Goal: Task Accomplishment & Management: Complete application form

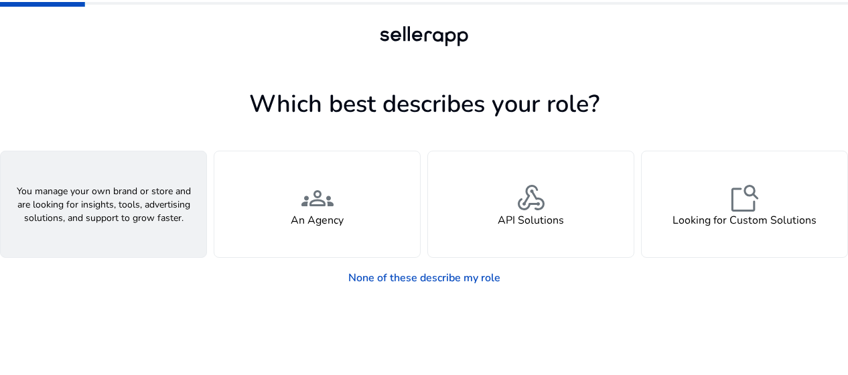
click at [121, 234] on div "person A Seller" at bounding box center [104, 204] width 206 height 106
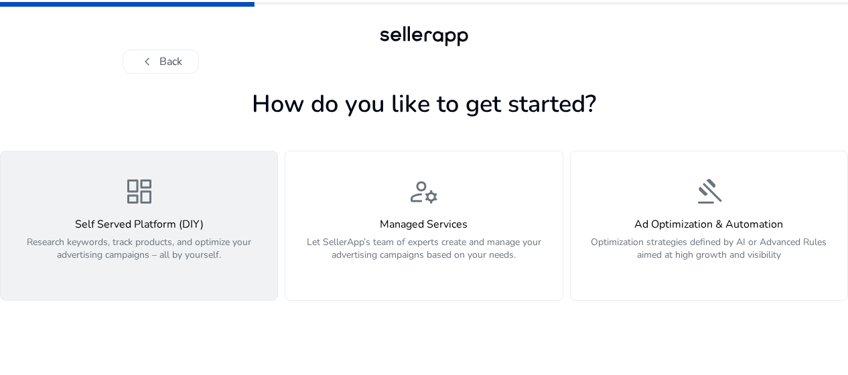
click at [186, 211] on div "dashboard Self Served Platform (DIY) Research keywords, track products, and opt…" at bounding box center [139, 225] width 261 height 100
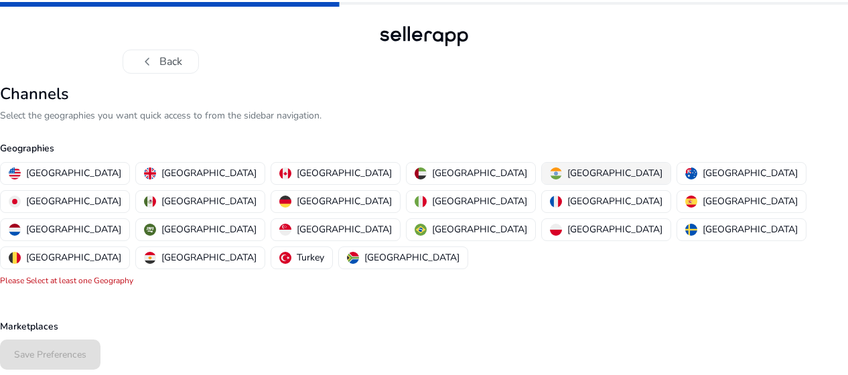
click at [542, 165] on button "[GEOGRAPHIC_DATA]" at bounding box center [606, 173] width 129 height 21
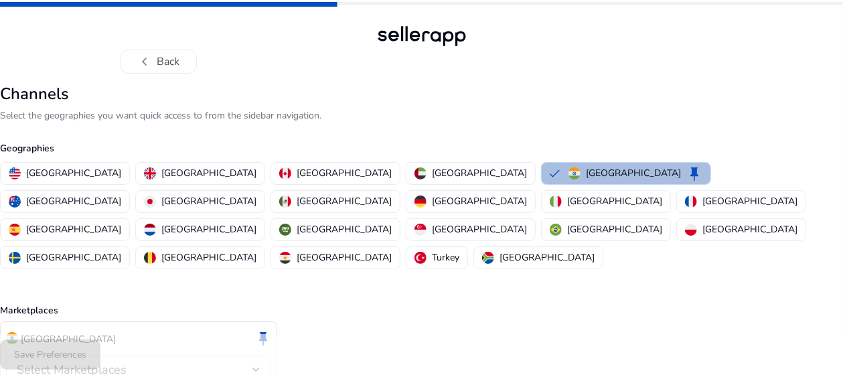
click at [60, 321] on div "India keep Select Marketplaces Please Select at least one Marketplace" at bounding box center [138, 365] width 277 height 88
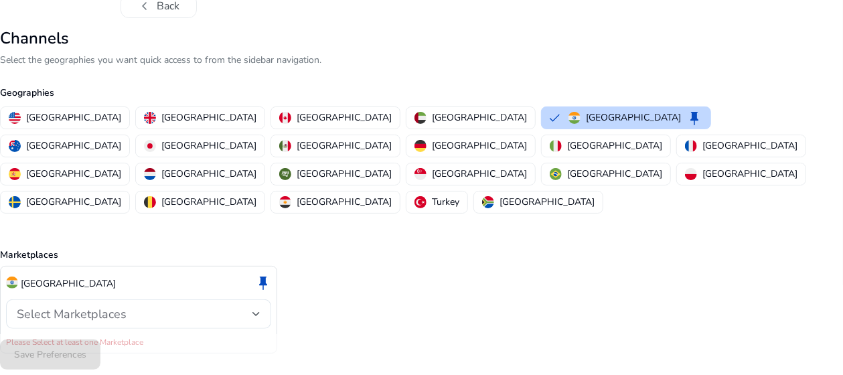
click at [60, 299] on div "Select Marketplaces" at bounding box center [139, 313] width 244 height 29
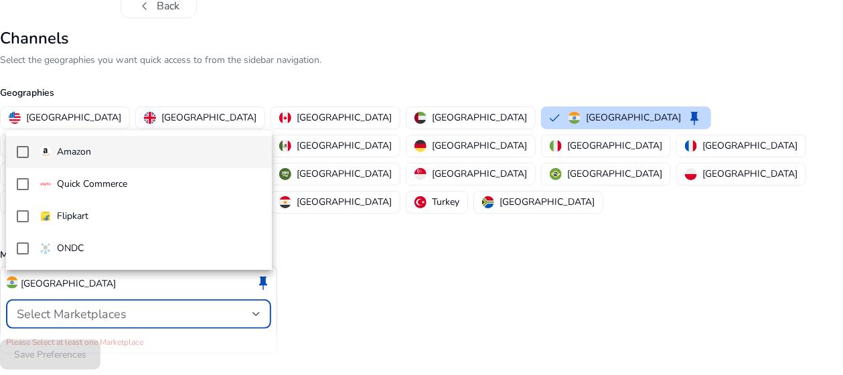
click at [56, 145] on div "Amazon" at bounding box center [66, 152] width 52 height 15
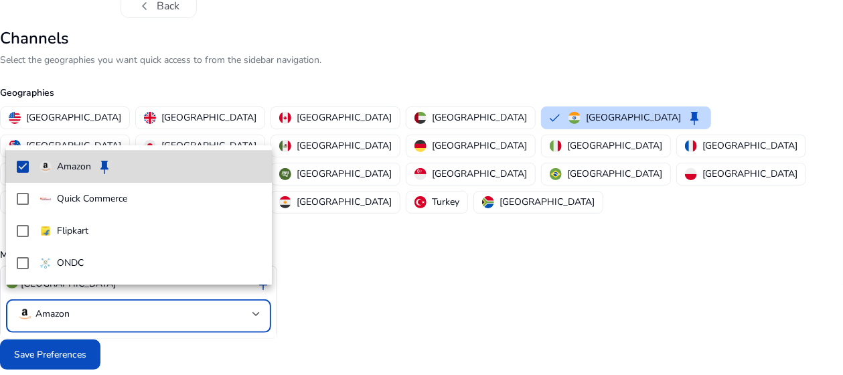
scroll to position [41, 0]
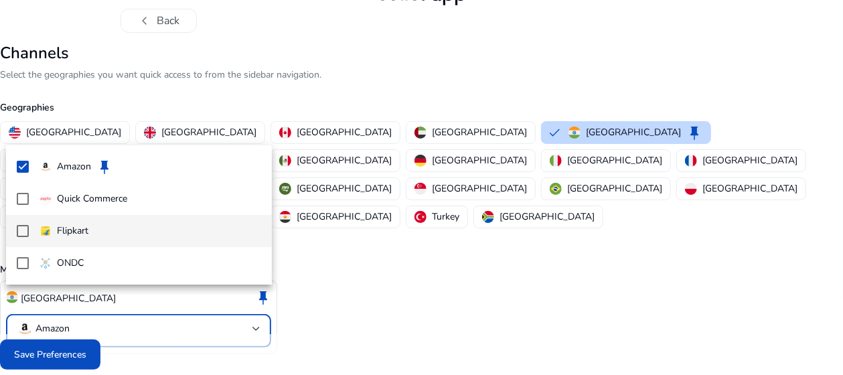
click at [60, 226] on p "Flipkart" at bounding box center [72, 231] width 31 height 15
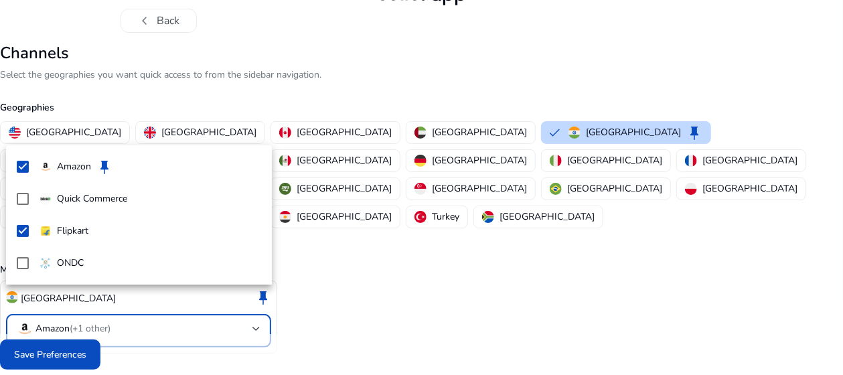
click at [48, 363] on div at bounding box center [421, 187] width 843 height 375
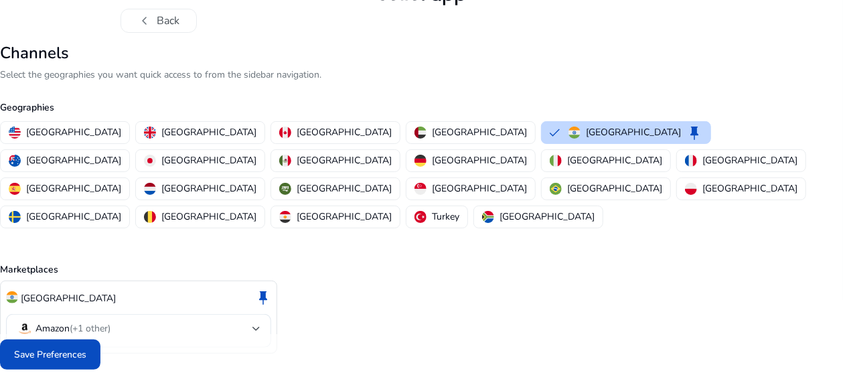
click at [48, 363] on span at bounding box center [50, 355] width 100 height 32
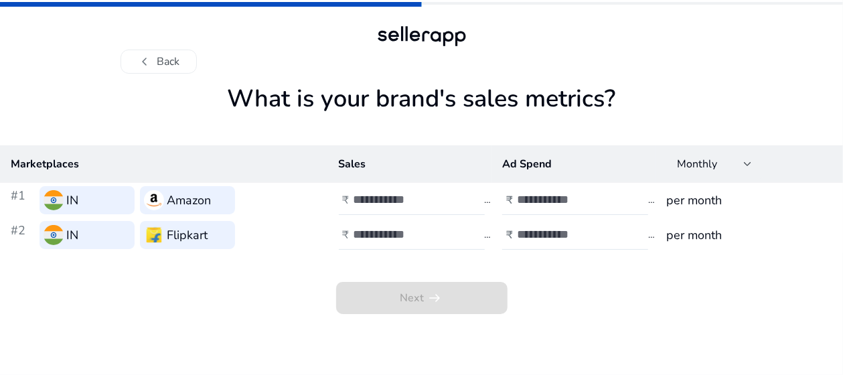
scroll to position [0, 0]
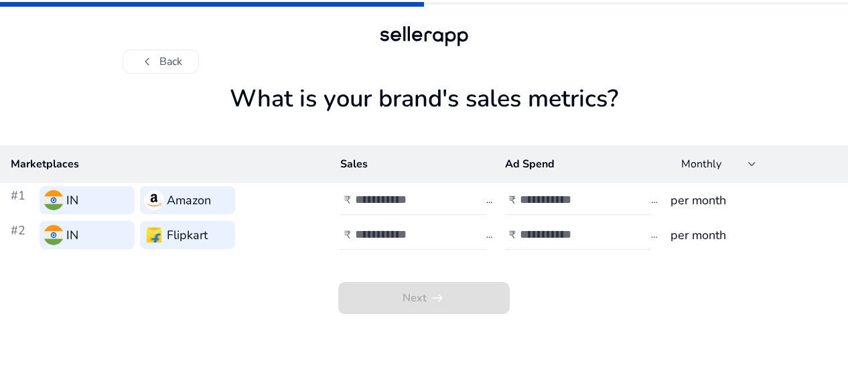
click at [672, 205] on h3 "per month" at bounding box center [753, 200] width 167 height 19
click at [697, 162] on span "Monthly" at bounding box center [701, 164] width 40 height 15
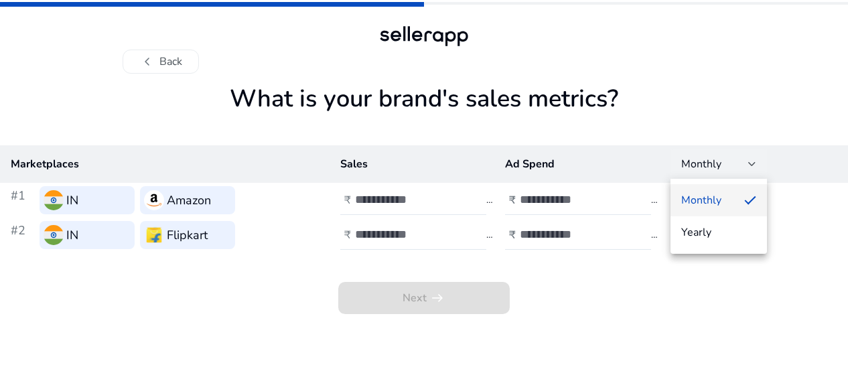
click at [697, 162] on div at bounding box center [424, 187] width 848 height 375
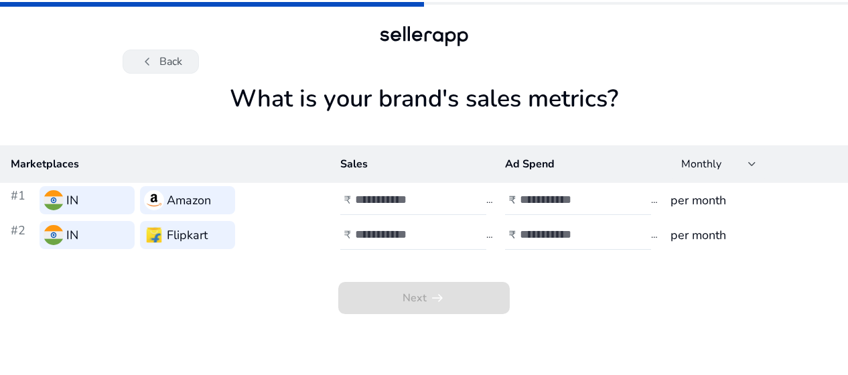
click at [162, 55] on button "chevron_left Back" at bounding box center [161, 62] width 76 height 24
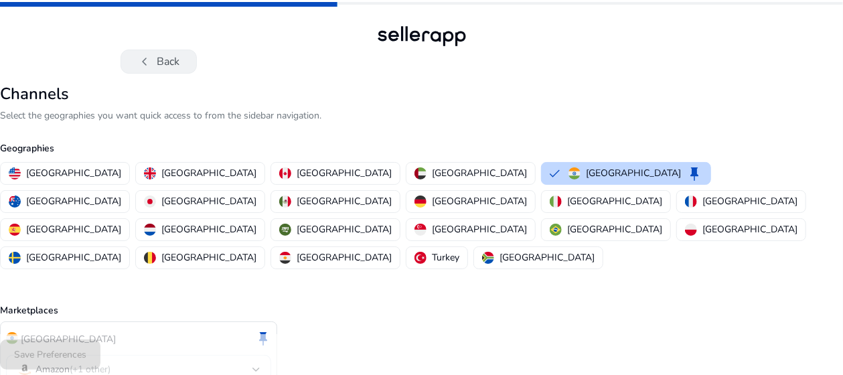
click at [161, 55] on button "chevron_left Back" at bounding box center [159, 62] width 76 height 24
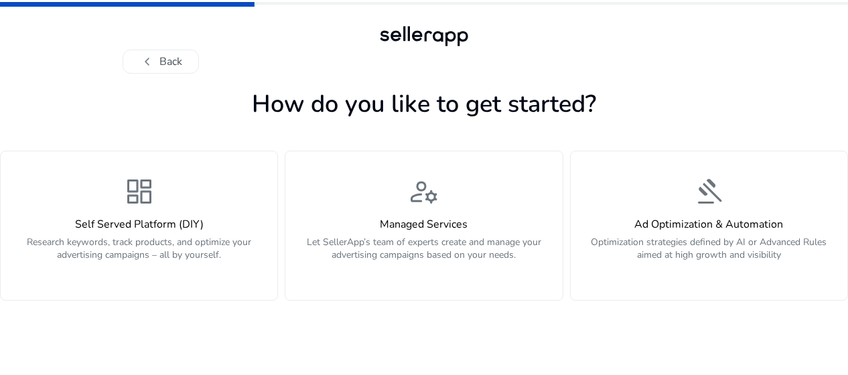
click at [149, 76] on div "How do you like to get started? dashboard Self Served Platform (DIY) Research k…" at bounding box center [424, 224] width 848 height 301
click at [143, 60] on span "chevron_left" at bounding box center [147, 62] width 16 height 16
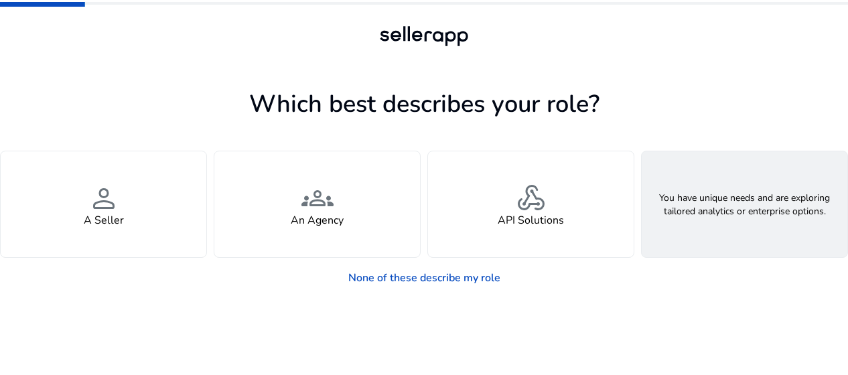
click at [701, 223] on h4 "Looking for Custom Solutions" at bounding box center [744, 220] width 144 height 13
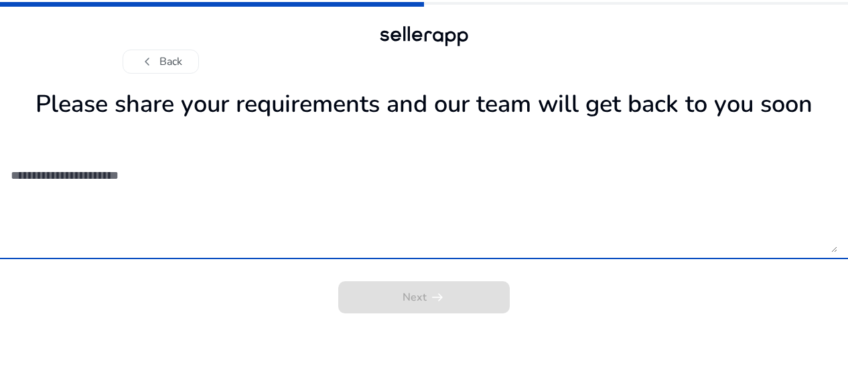
click at [656, 234] on textarea at bounding box center [424, 204] width 826 height 95
click at [175, 64] on button "chevron_left Back" at bounding box center [161, 62] width 76 height 24
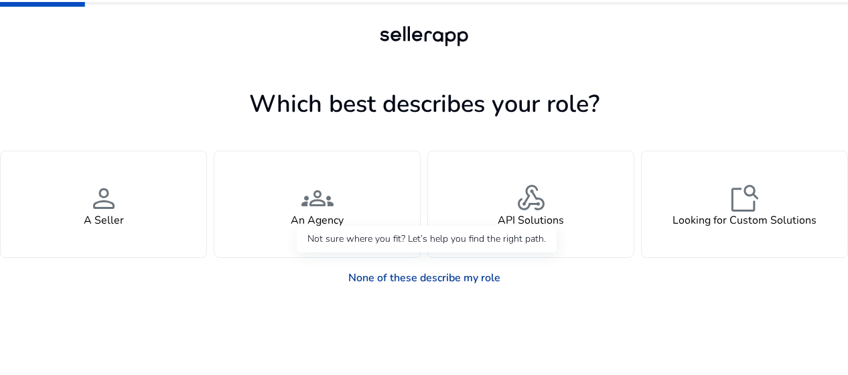
click at [411, 275] on link "None of these describe my role" at bounding box center [424, 278] width 173 height 27
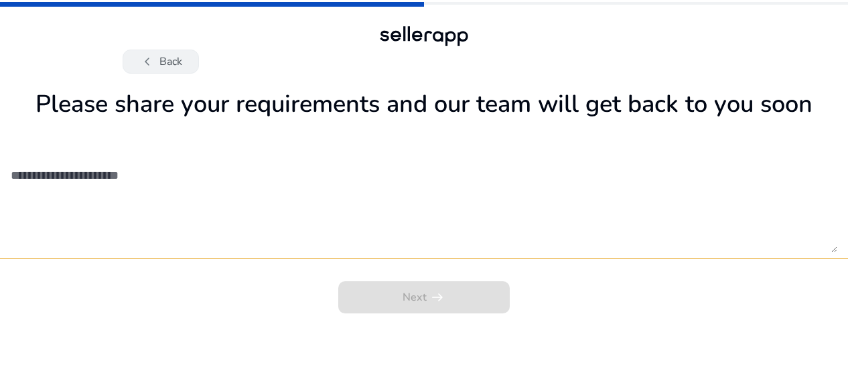
click at [155, 60] on button "chevron_left Back" at bounding box center [161, 62] width 76 height 24
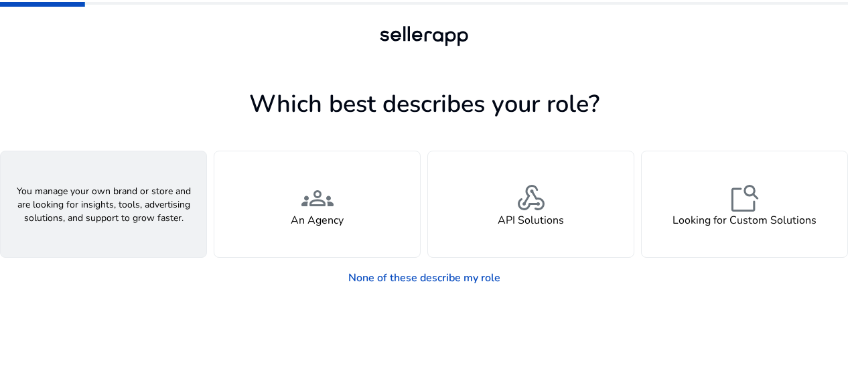
click at [163, 230] on div "person A Seller" at bounding box center [104, 204] width 206 height 106
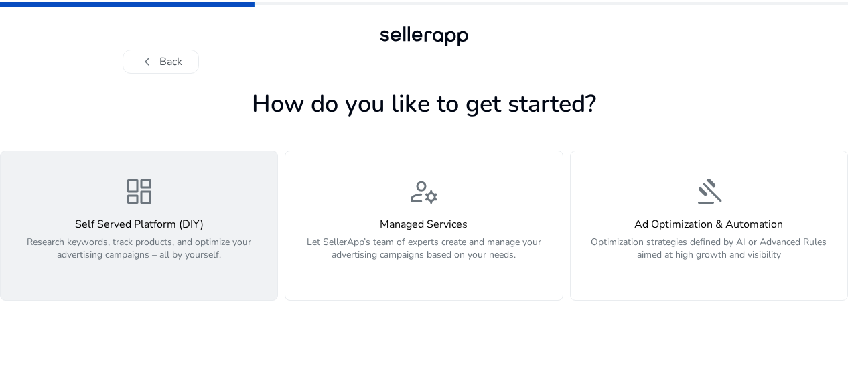
click at [246, 219] on h4 "Self Served Platform (DIY)" at bounding box center [139, 224] width 261 height 13
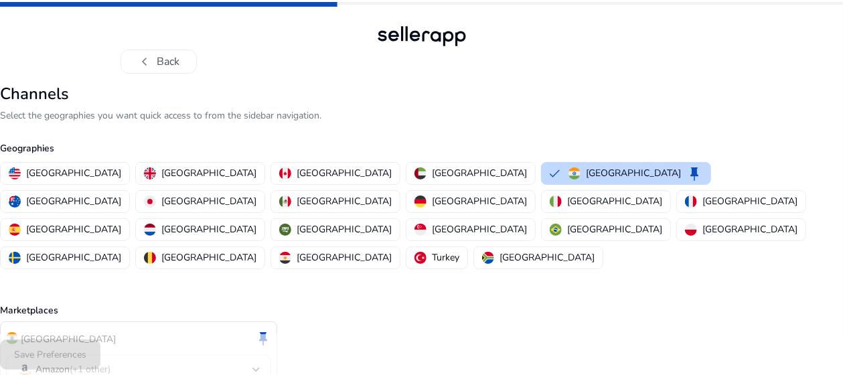
scroll to position [41, 0]
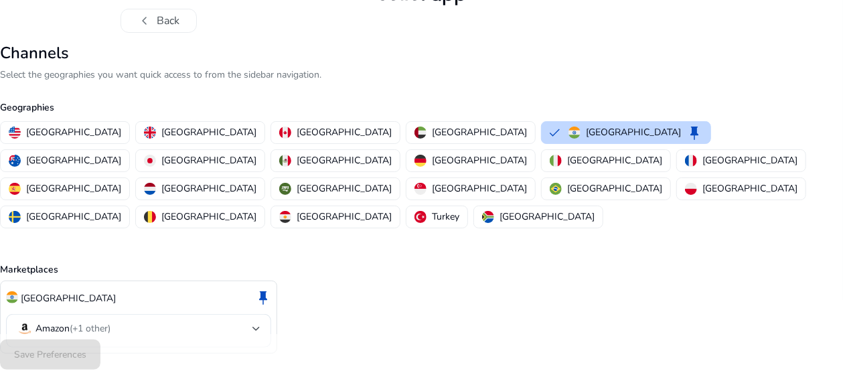
click at [60, 357] on div "Save Preferences" at bounding box center [421, 354] width 843 height 41
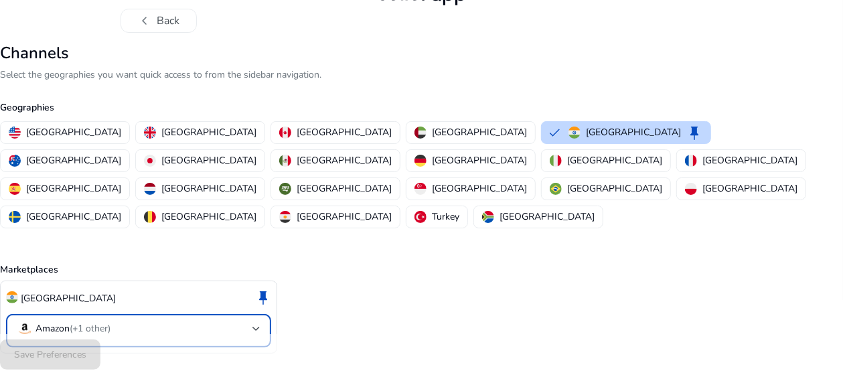
click at [108, 322] on span "(+1 other)" at bounding box center [90, 328] width 41 height 13
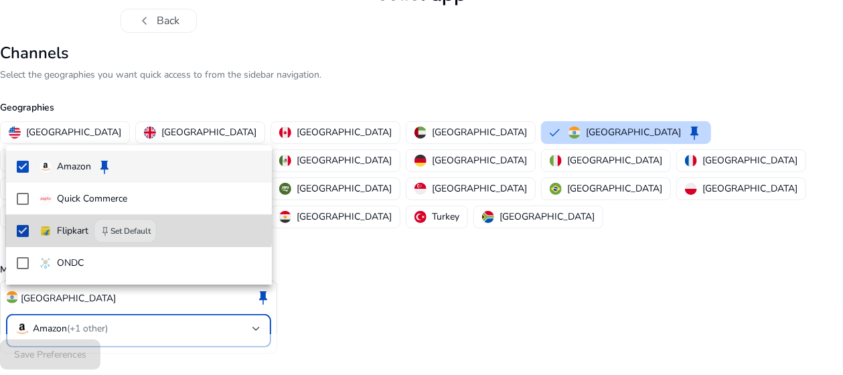
click at [102, 218] on mat-option "Flipkart keep Set Default" at bounding box center [139, 231] width 266 height 32
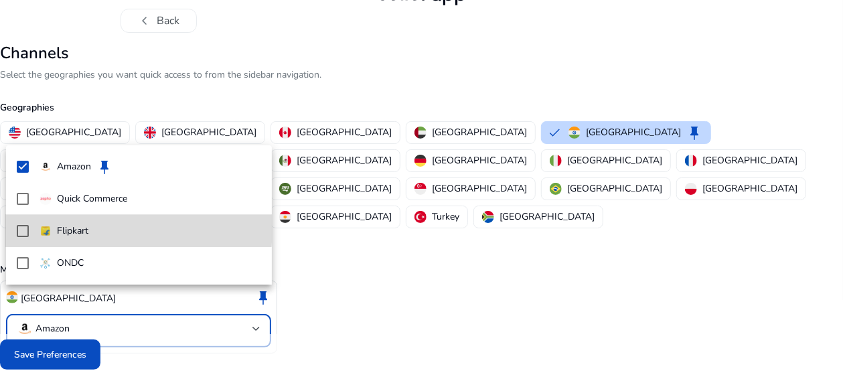
click at [80, 228] on p "Flipkart" at bounding box center [72, 231] width 31 height 15
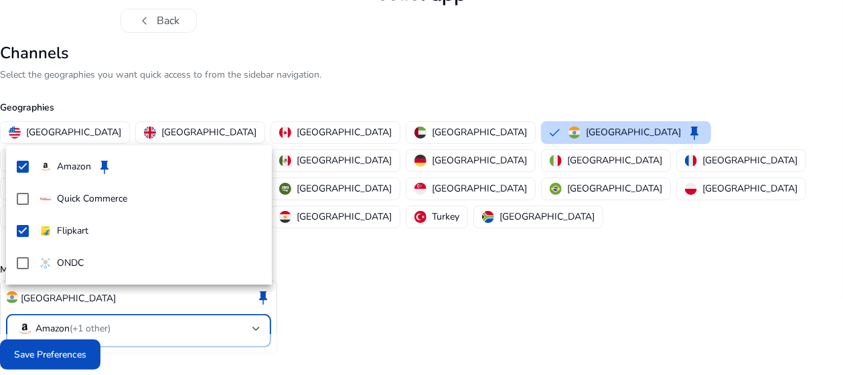
click at [52, 361] on div at bounding box center [421, 187] width 843 height 375
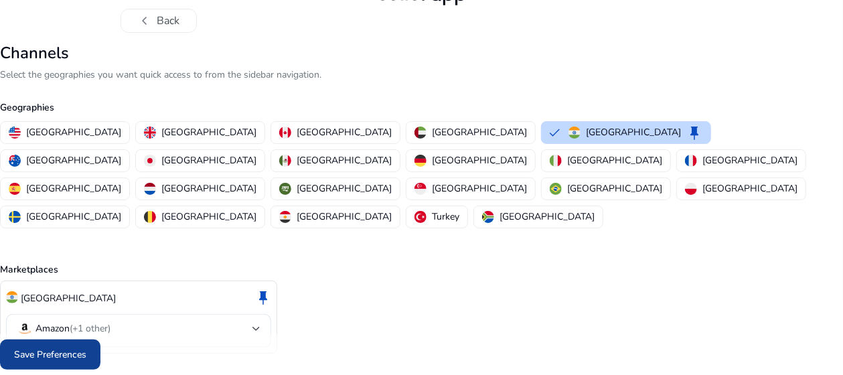
click at [64, 366] on span at bounding box center [50, 355] width 100 height 32
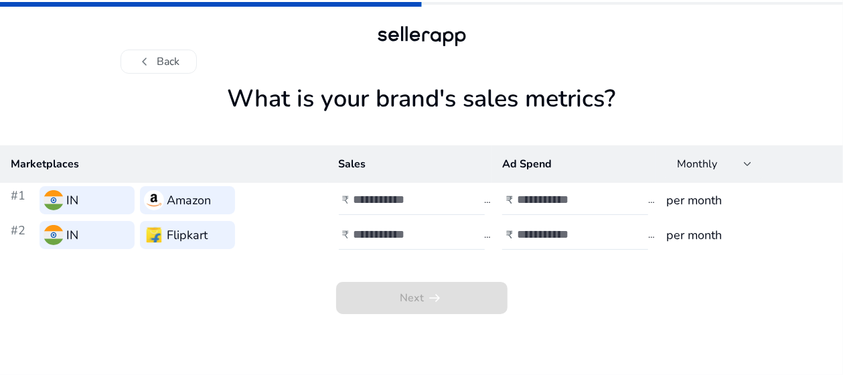
scroll to position [0, 0]
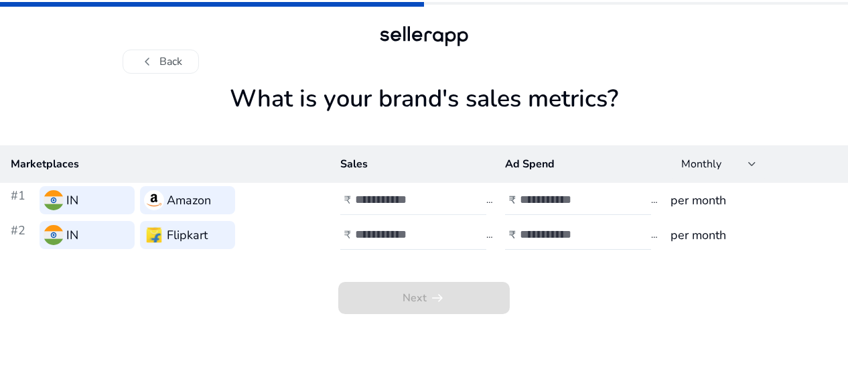
click at [378, 193] on input "number" at bounding box center [400, 199] width 90 height 15
type input "*****"
click at [551, 199] on input "number" at bounding box center [565, 199] width 90 height 15
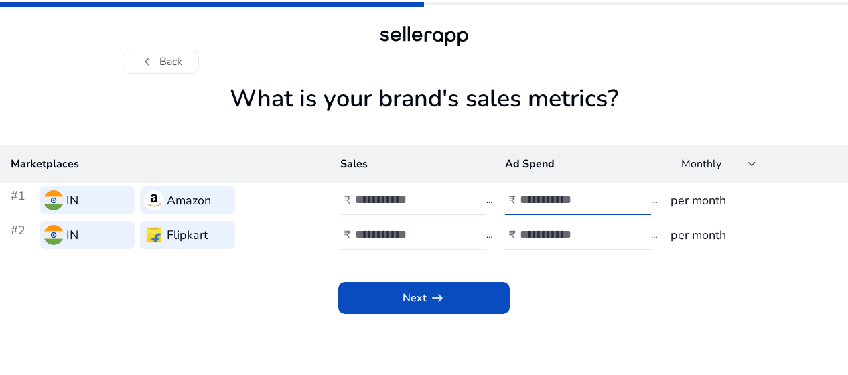
type input "****"
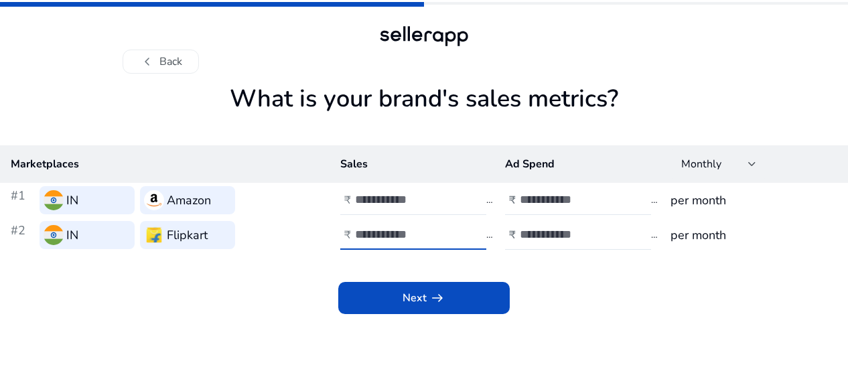
click at [397, 238] on input "number" at bounding box center [400, 234] width 90 height 15
type input "*****"
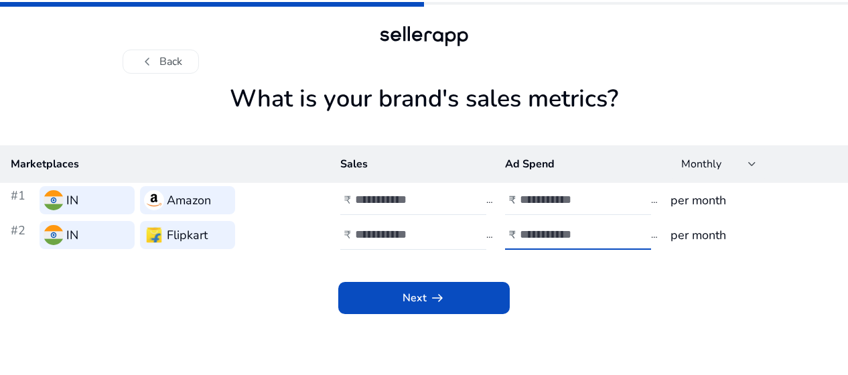
click at [540, 238] on input "number" at bounding box center [565, 234] width 90 height 15
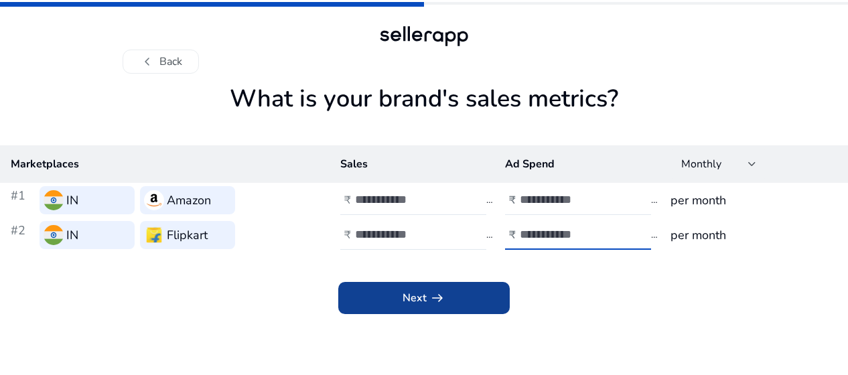
type input "****"
click at [468, 288] on span at bounding box center [423, 298] width 171 height 32
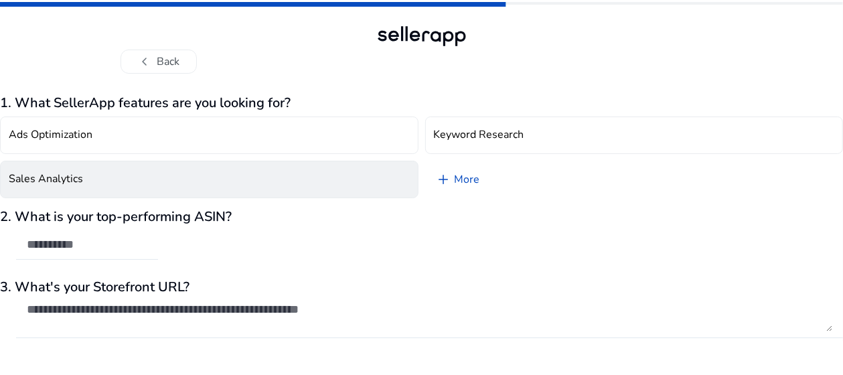
click at [323, 190] on button "Sales Analytics" at bounding box center [209, 180] width 419 height 38
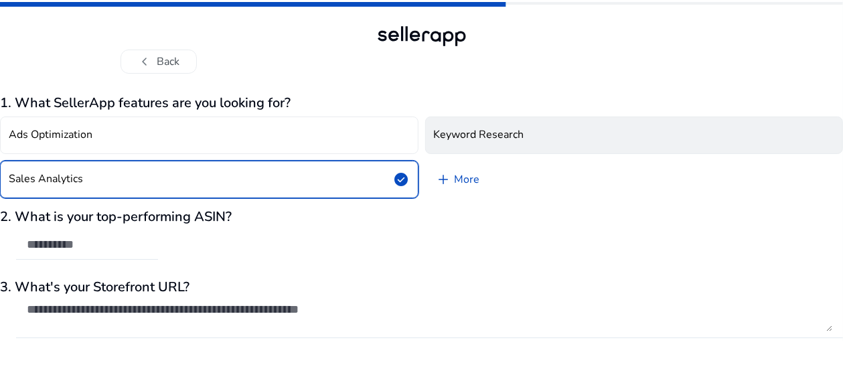
click at [443, 139] on h4 "Keyword Research" at bounding box center [479, 135] width 90 height 13
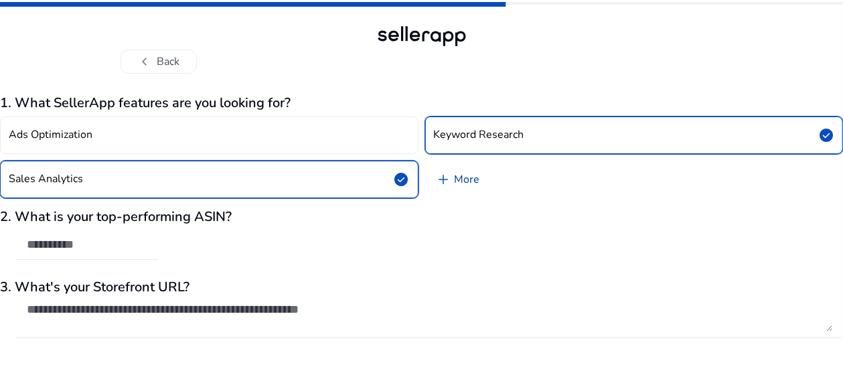
click at [457, 177] on link "add More" at bounding box center [458, 180] width 66 height 38
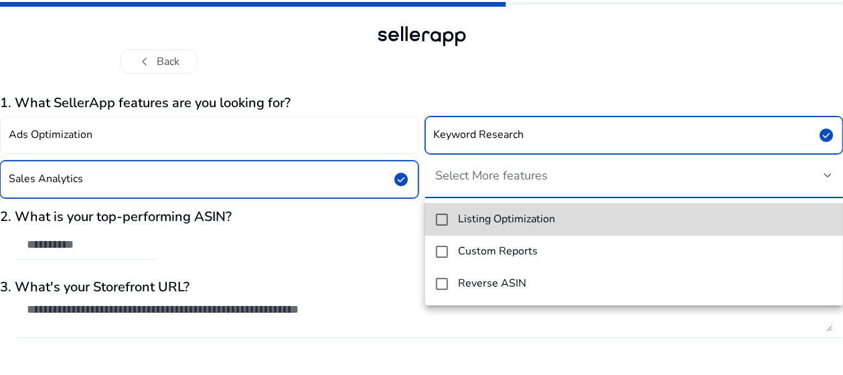
click at [484, 220] on h4 "Listing Optimization" at bounding box center [507, 219] width 97 height 13
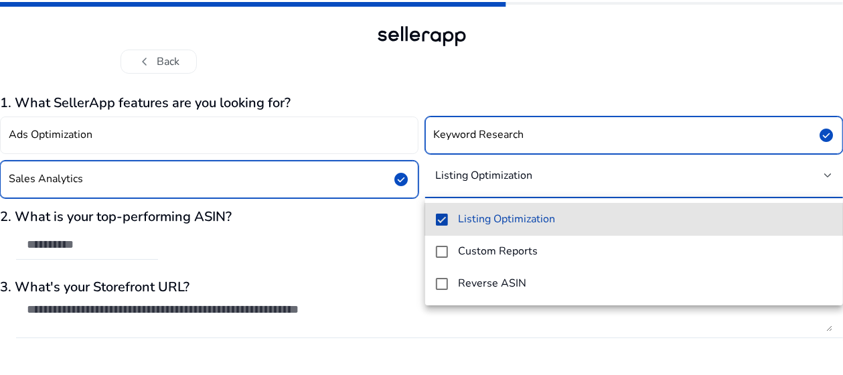
click at [484, 220] on h4 "Listing Optimization" at bounding box center [507, 219] width 97 height 13
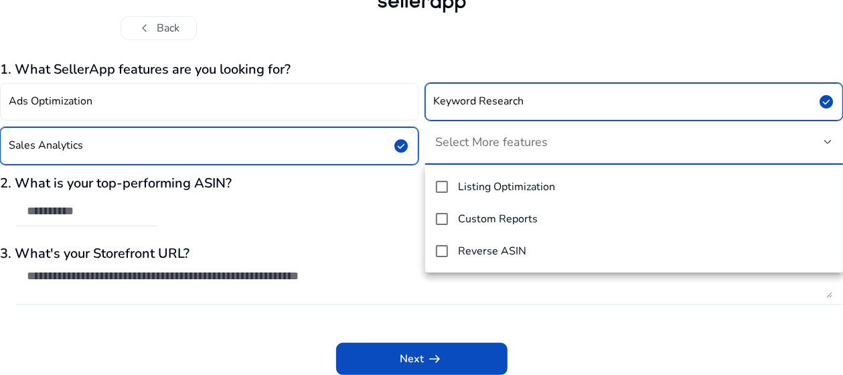
scroll to position [33, 0]
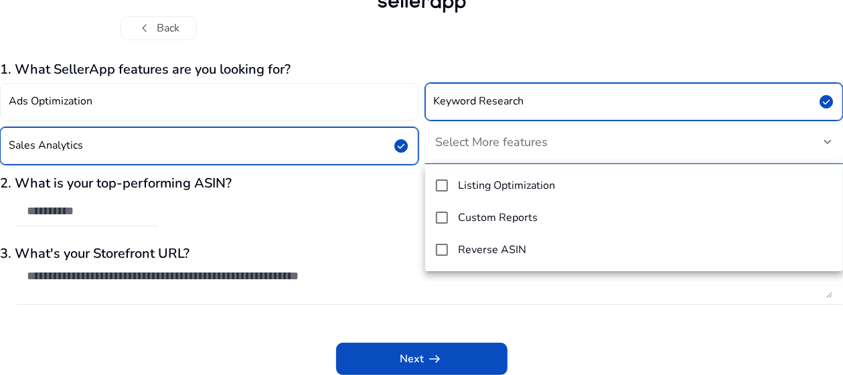
click at [91, 210] on div at bounding box center [421, 187] width 843 height 375
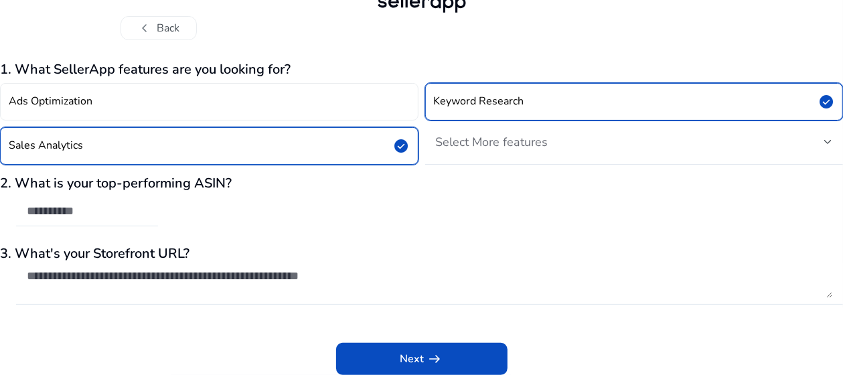
click at [376, 330] on div "Next arrow_right_alt" at bounding box center [421, 349] width 843 height 51
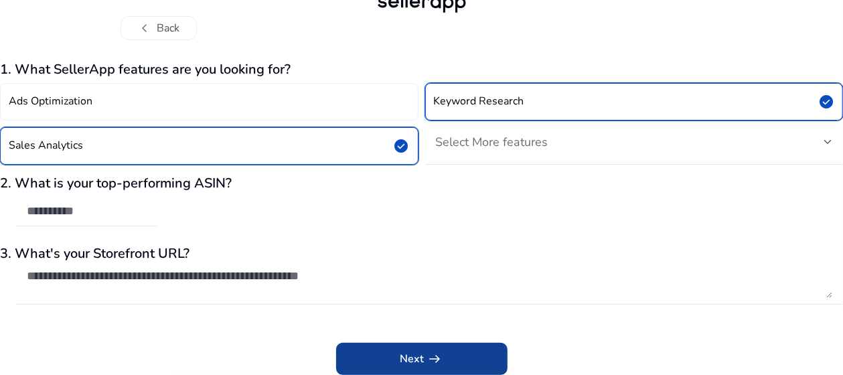
click at [379, 345] on span at bounding box center [421, 359] width 171 height 32
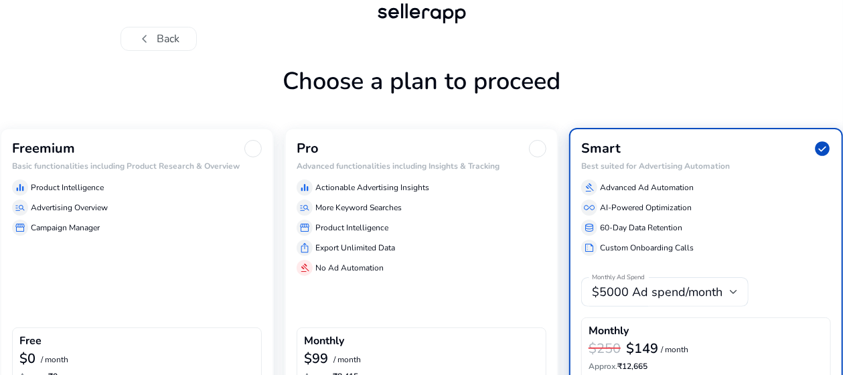
scroll to position [110, 0]
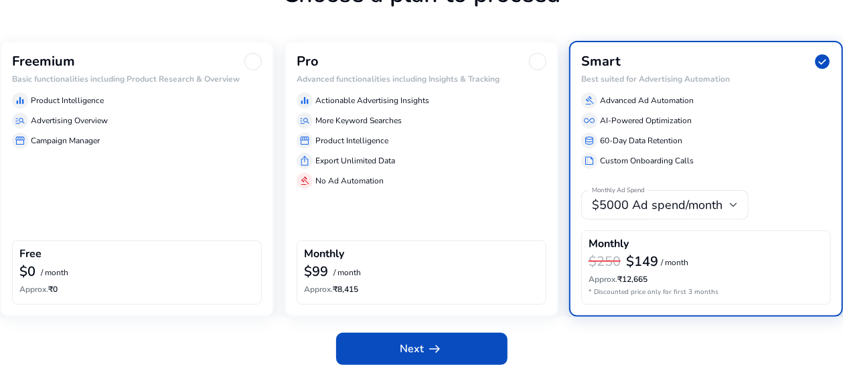
click at [143, 141] on div "storefront Campaign Manager" at bounding box center [137, 141] width 250 height 16
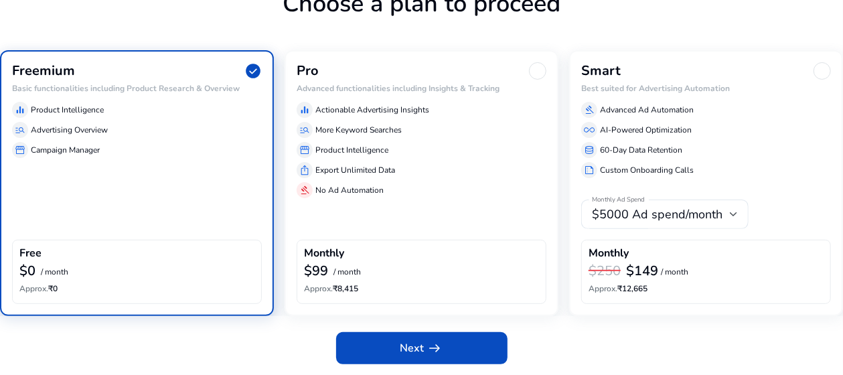
scroll to position [100, 0]
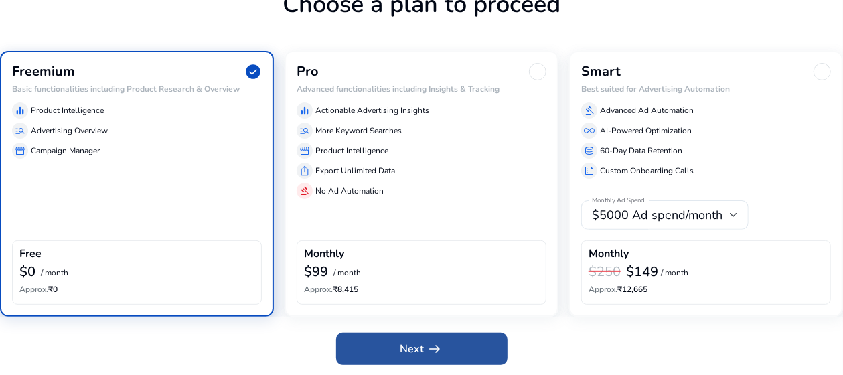
click at [380, 352] on span at bounding box center [421, 349] width 171 height 32
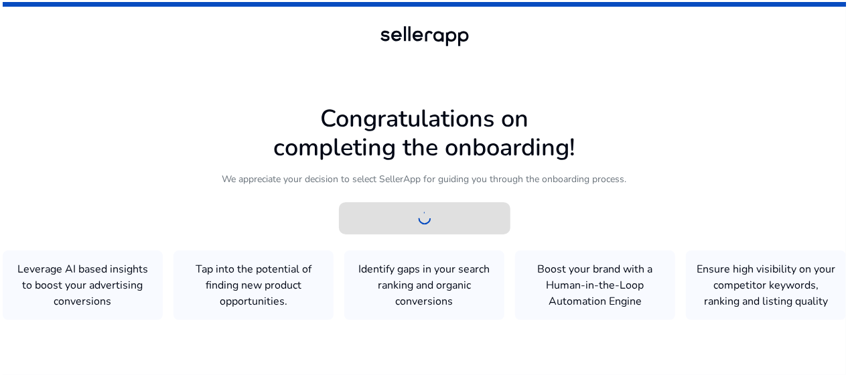
scroll to position [0, 0]
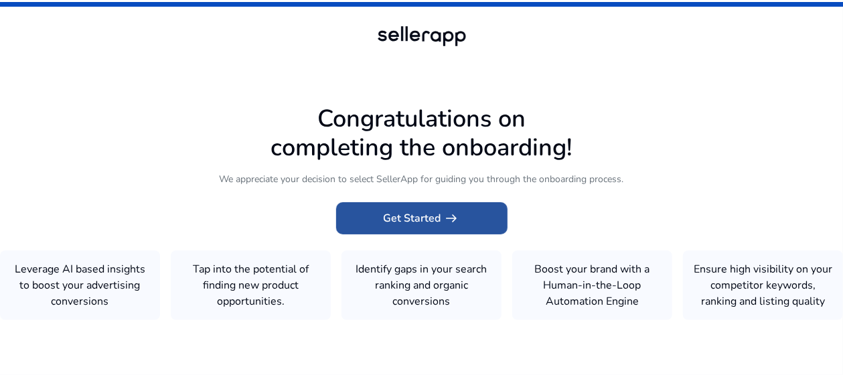
click at [410, 234] on span at bounding box center [421, 218] width 171 height 32
click at [411, 227] on span at bounding box center [421, 218] width 171 height 32
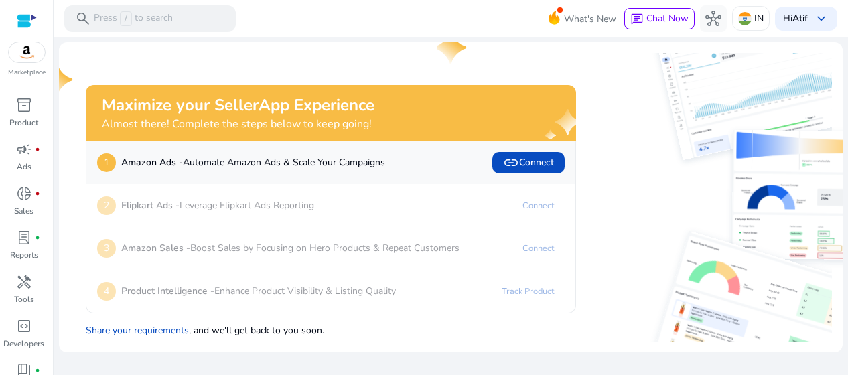
click at [386, 244] on p "Amazon Sales - Boost Sales by Focusing on Hero Products & Repeat Customers" at bounding box center [290, 248] width 338 height 14
click at [528, 251] on link "Connect" at bounding box center [538, 248] width 53 height 21
click at [799, 15] on b "Atif" at bounding box center [799, 18] width 15 height 13
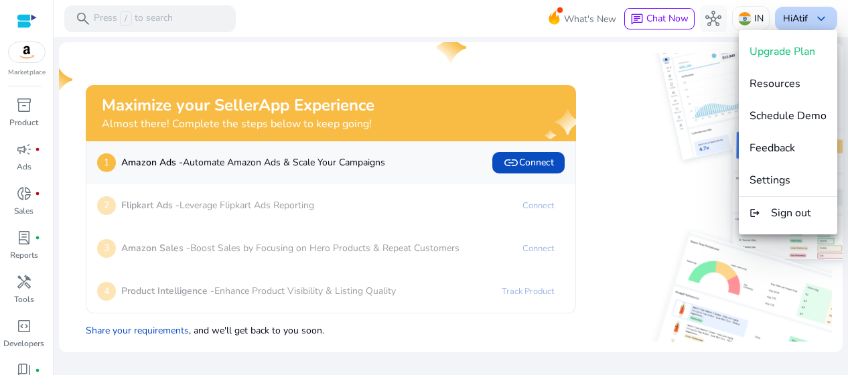
click at [799, 15] on div at bounding box center [424, 187] width 848 height 375
